Goal: Find specific page/section: Find specific page/section

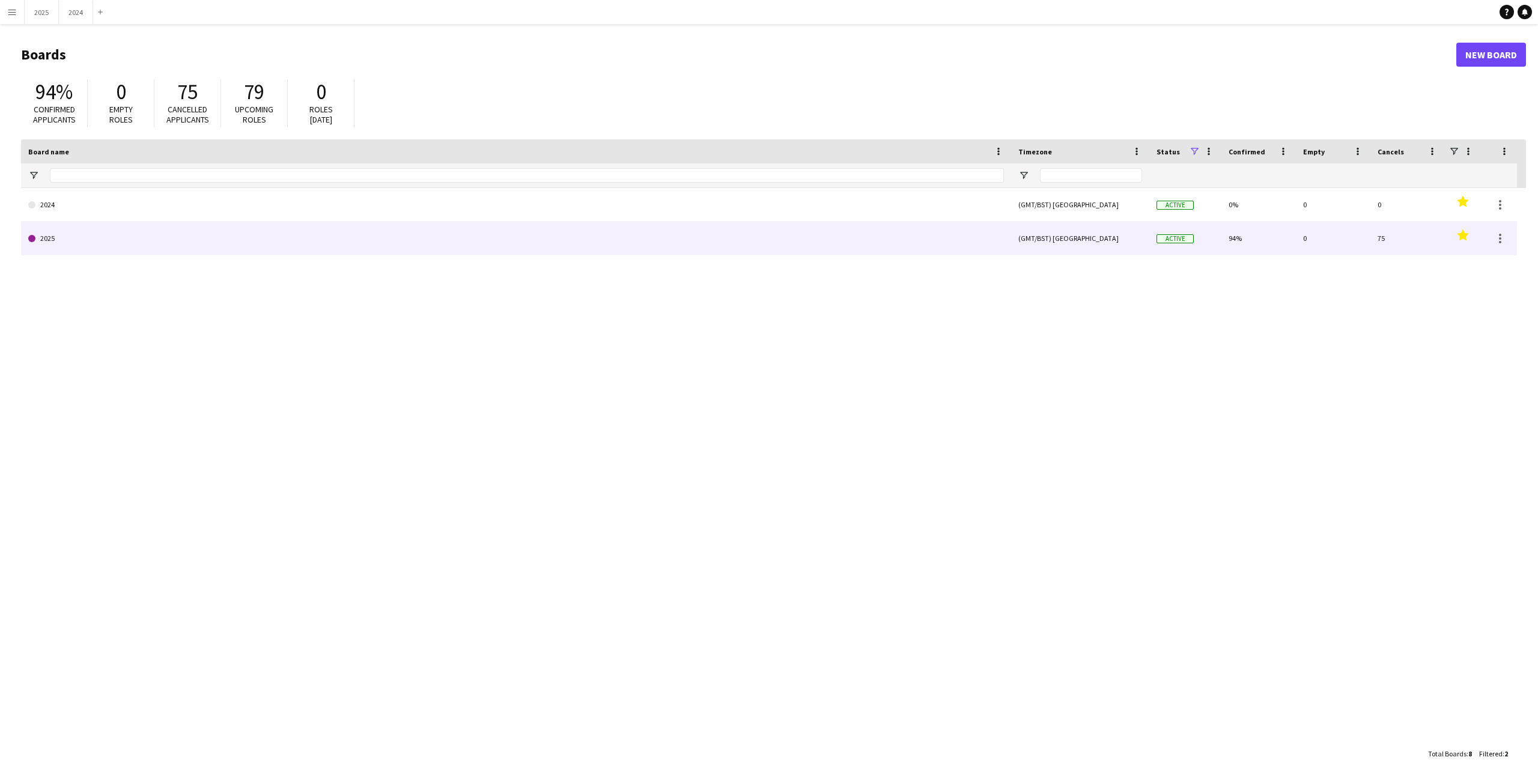
click at [115, 231] on link "2025" at bounding box center [515, 237] width 976 height 34
